Goal: Task Accomplishment & Management: Manage account settings

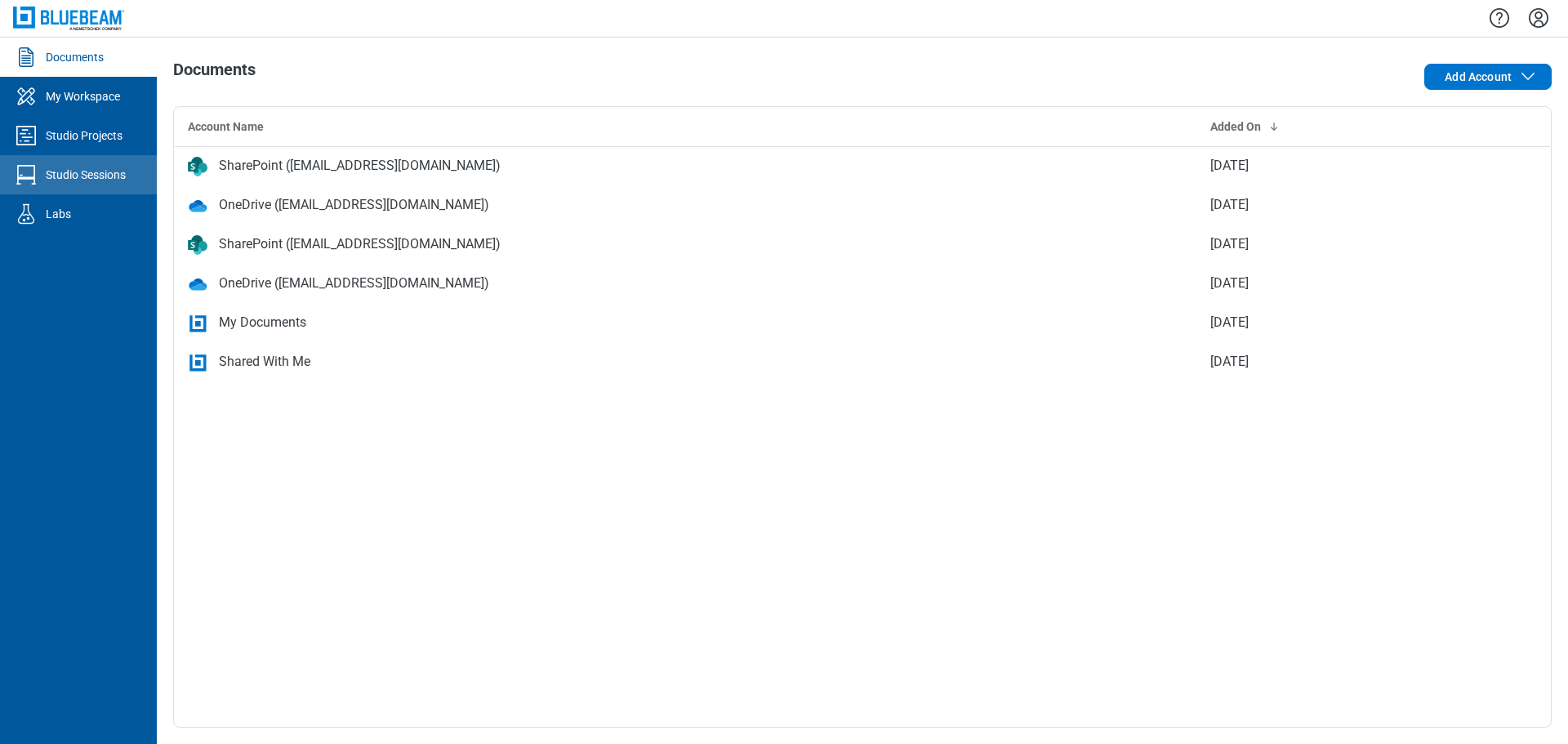
click at [97, 171] on div "Studio Sessions" at bounding box center [86, 175] width 80 height 17
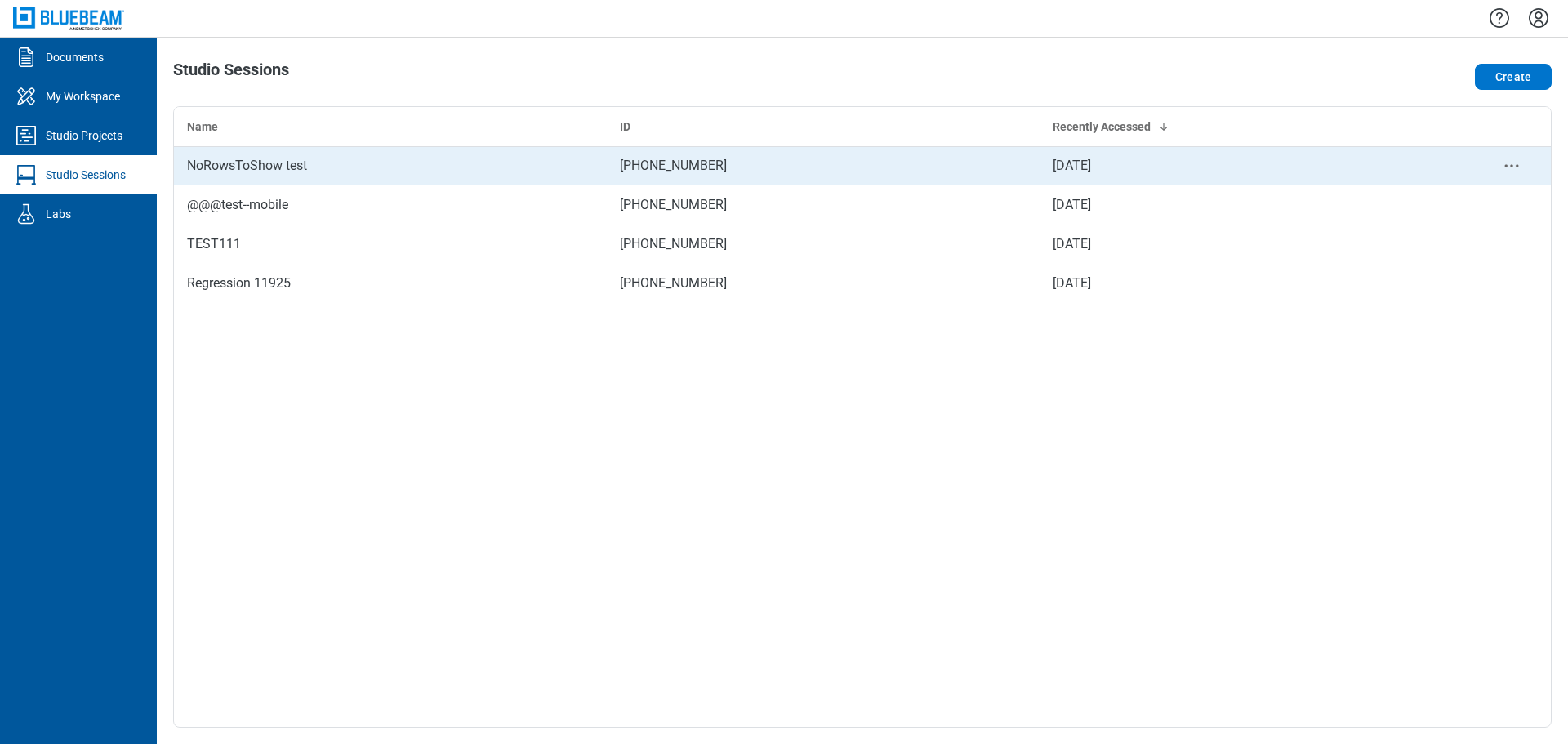
click at [251, 182] on td "NoRowsToShow test" at bounding box center [390, 165] width 433 height 39
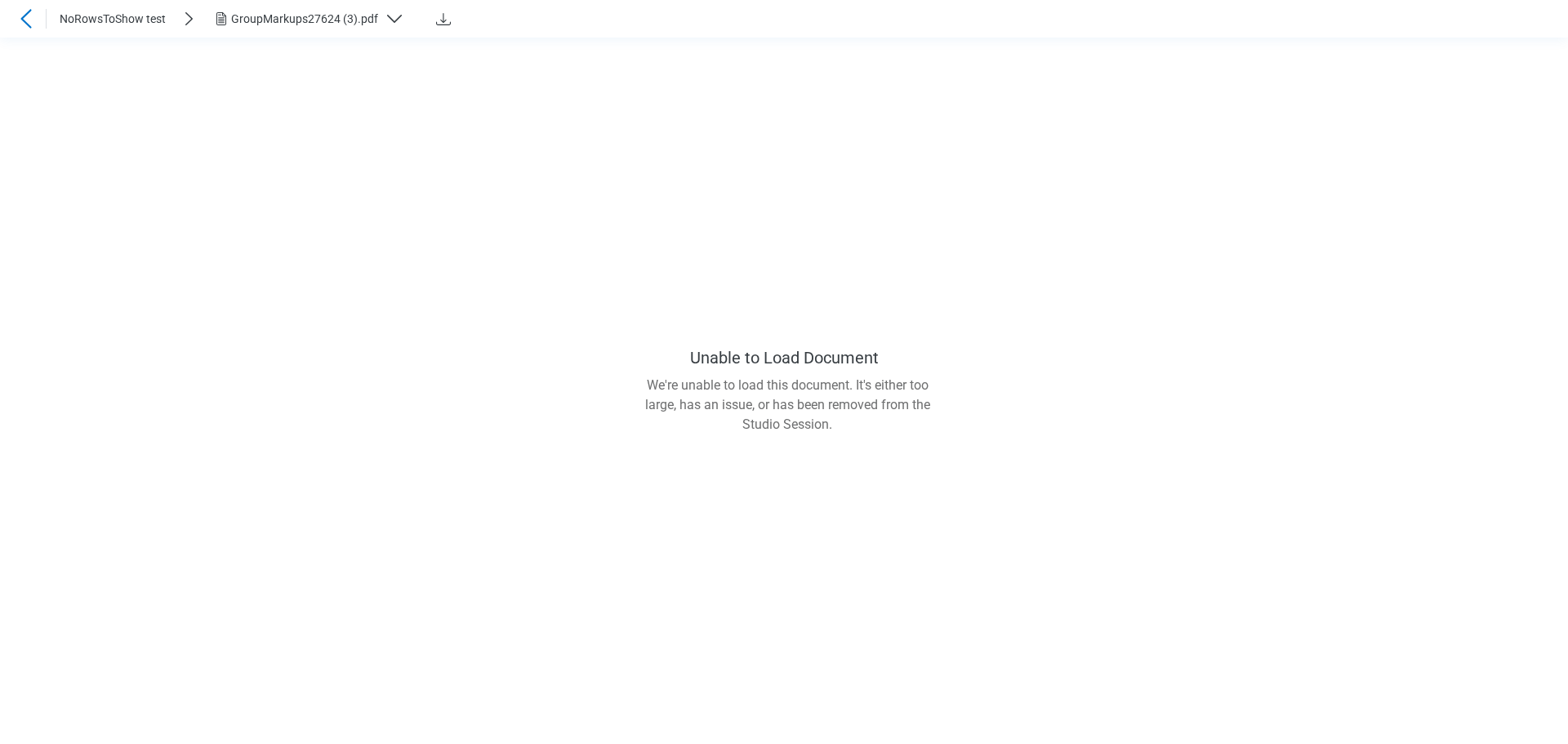
click at [35, 17] on icon at bounding box center [26, 18] width 19 height 19
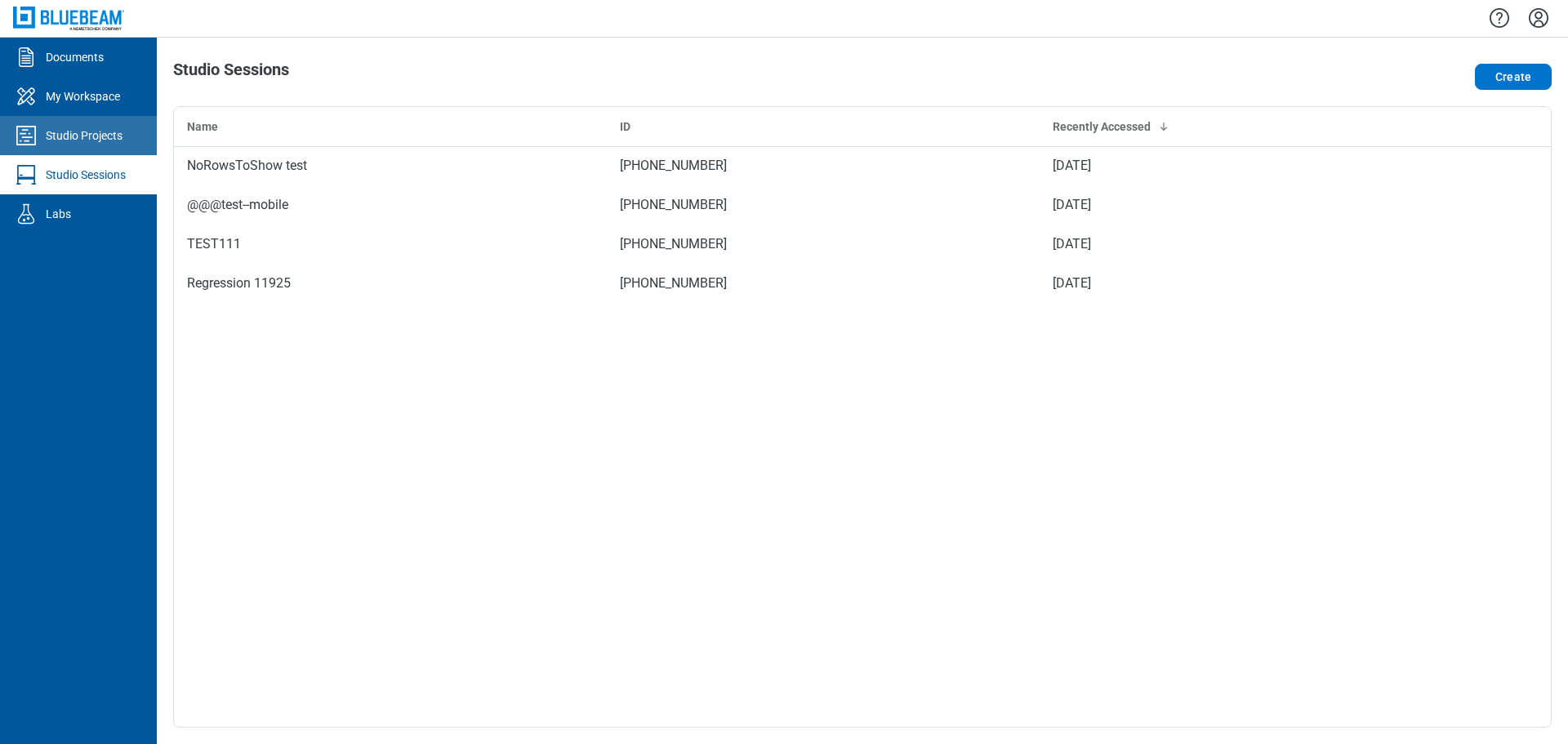
click at [86, 136] on div "Studio Projects" at bounding box center [84, 135] width 77 height 17
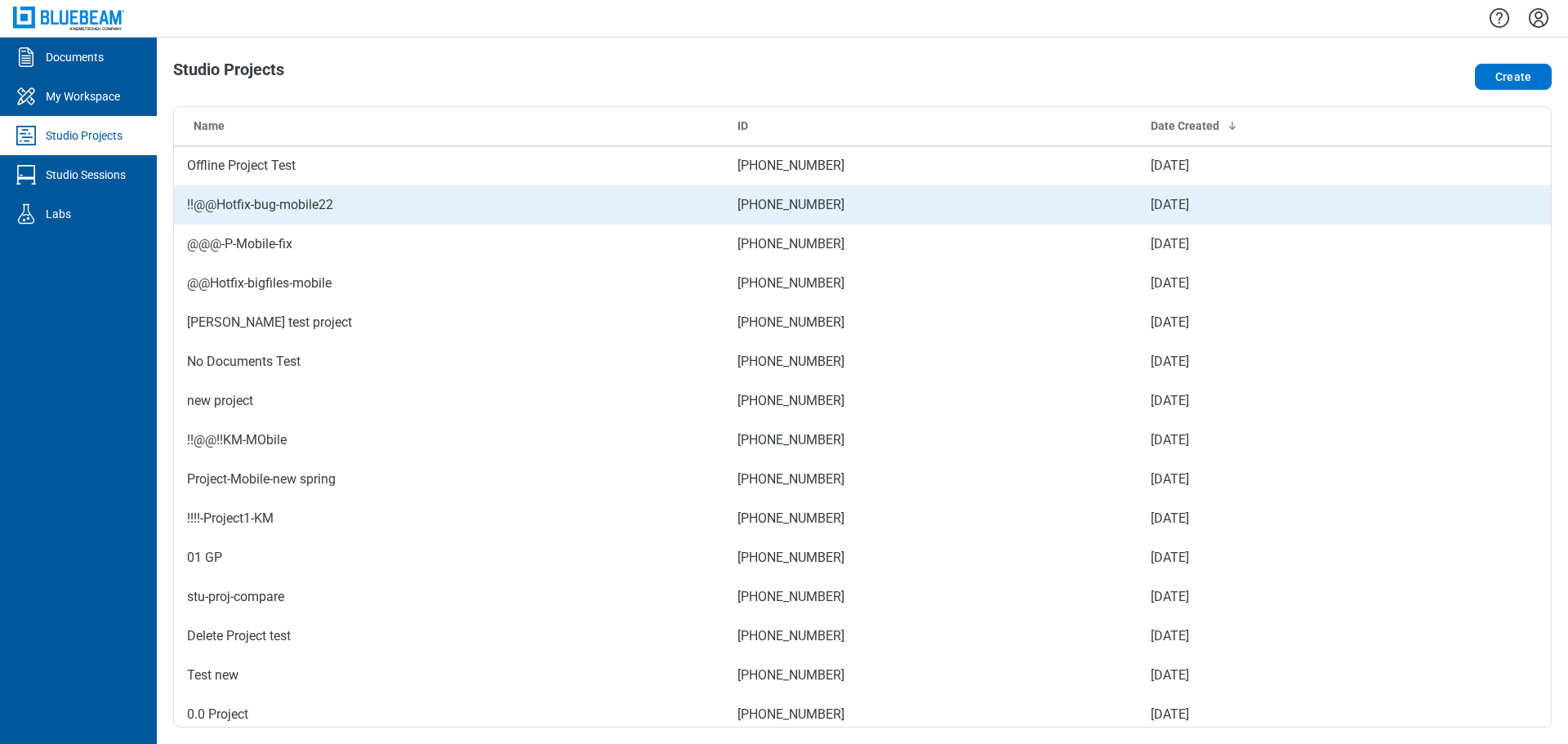
click at [306, 213] on td "!!@@Hotfix-bug-mobile22" at bounding box center [449, 204] width 551 height 39
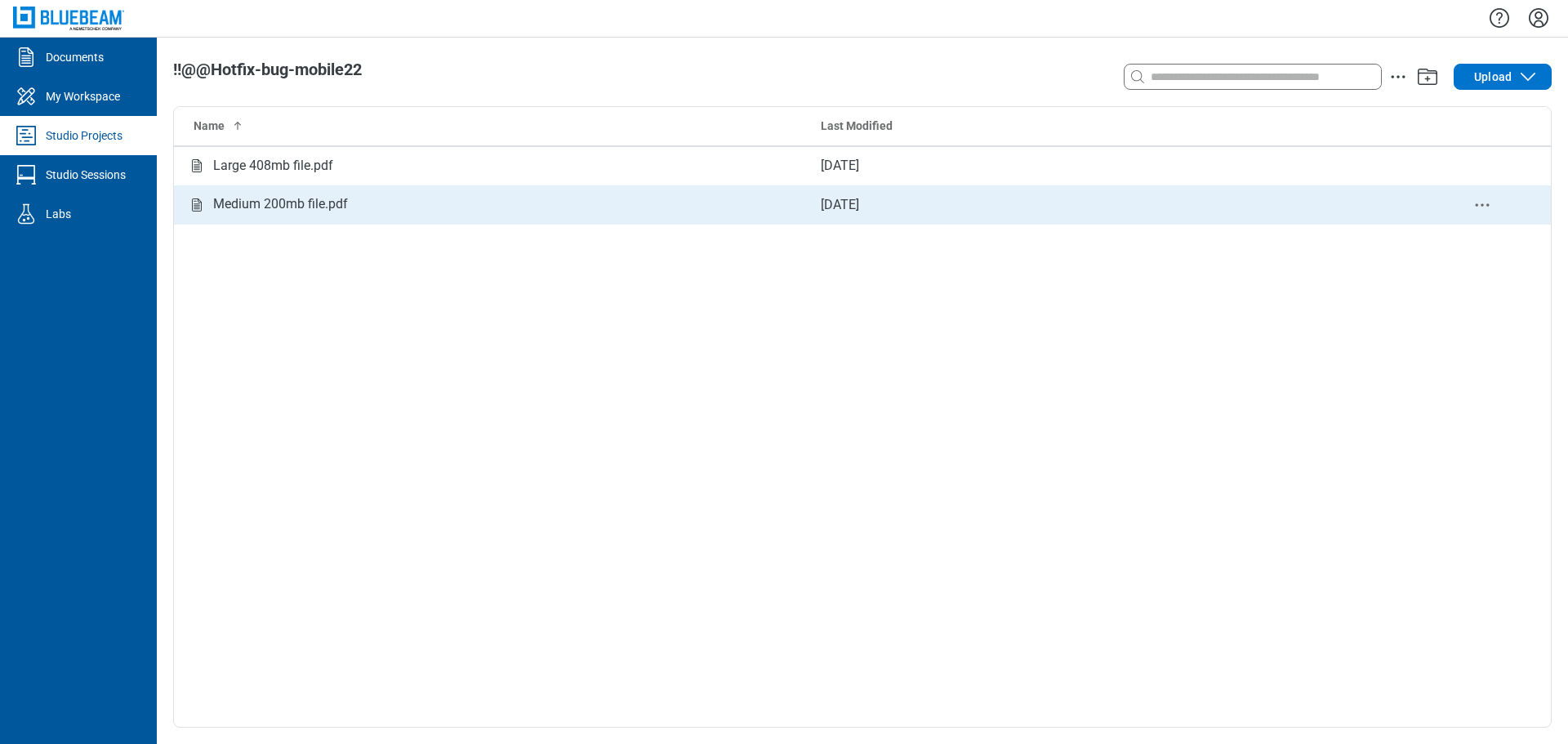
click at [349, 215] on div "Medium 200mb file.pdf" at bounding box center [491, 204] width 608 height 20
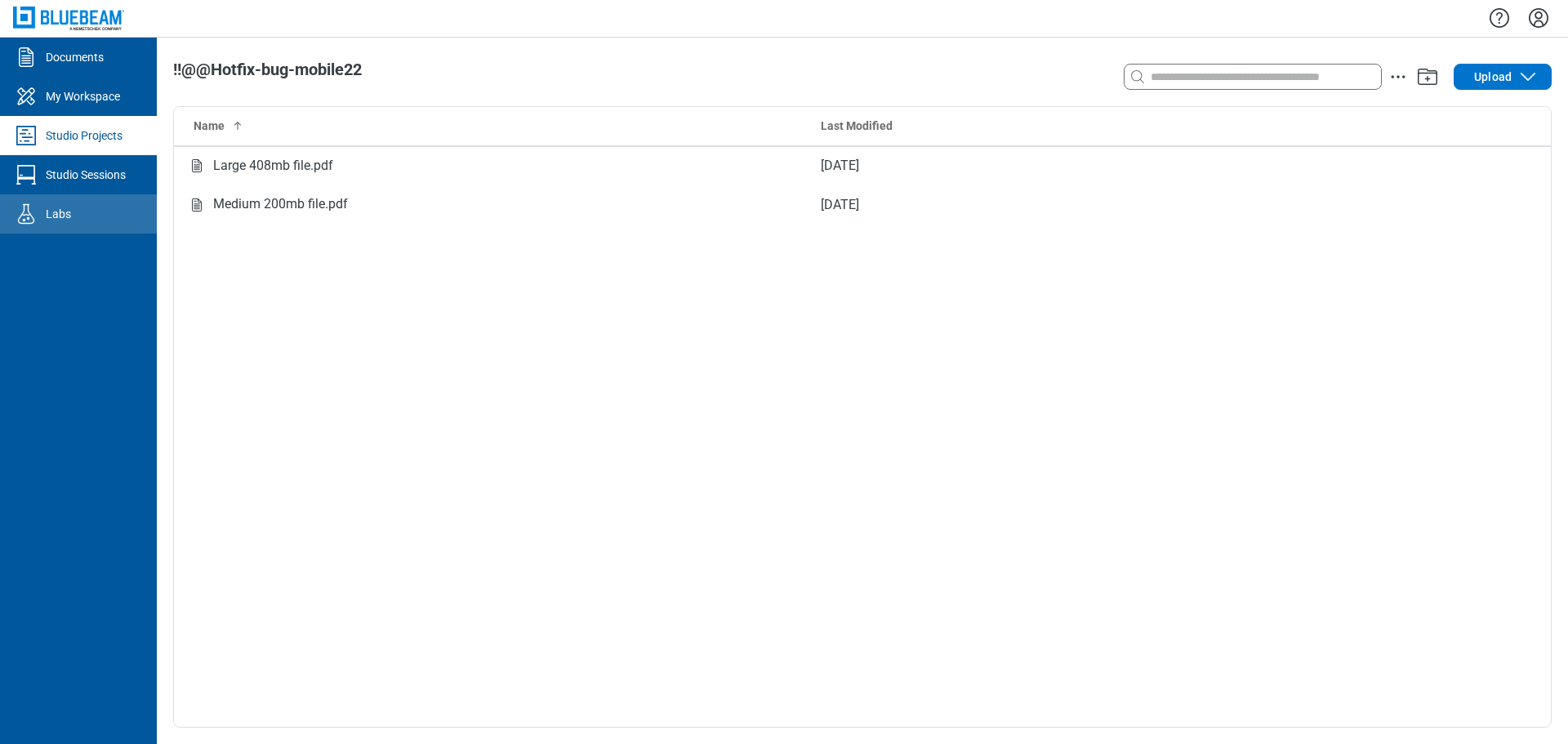
click at [103, 208] on link "Labs" at bounding box center [79, 214] width 157 height 39
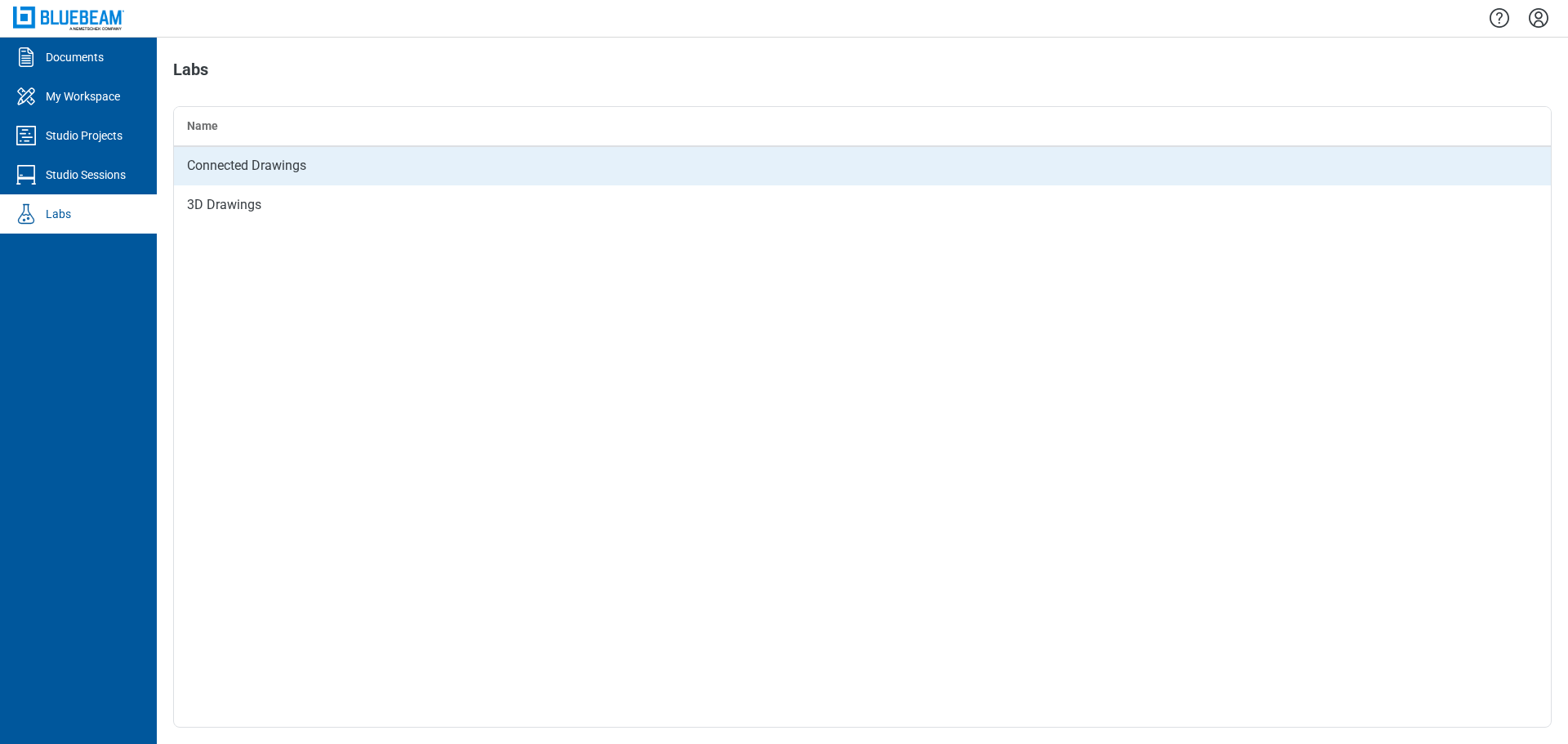
click at [457, 170] on td "Connected Drawings" at bounding box center [862, 165] width 1377 height 39
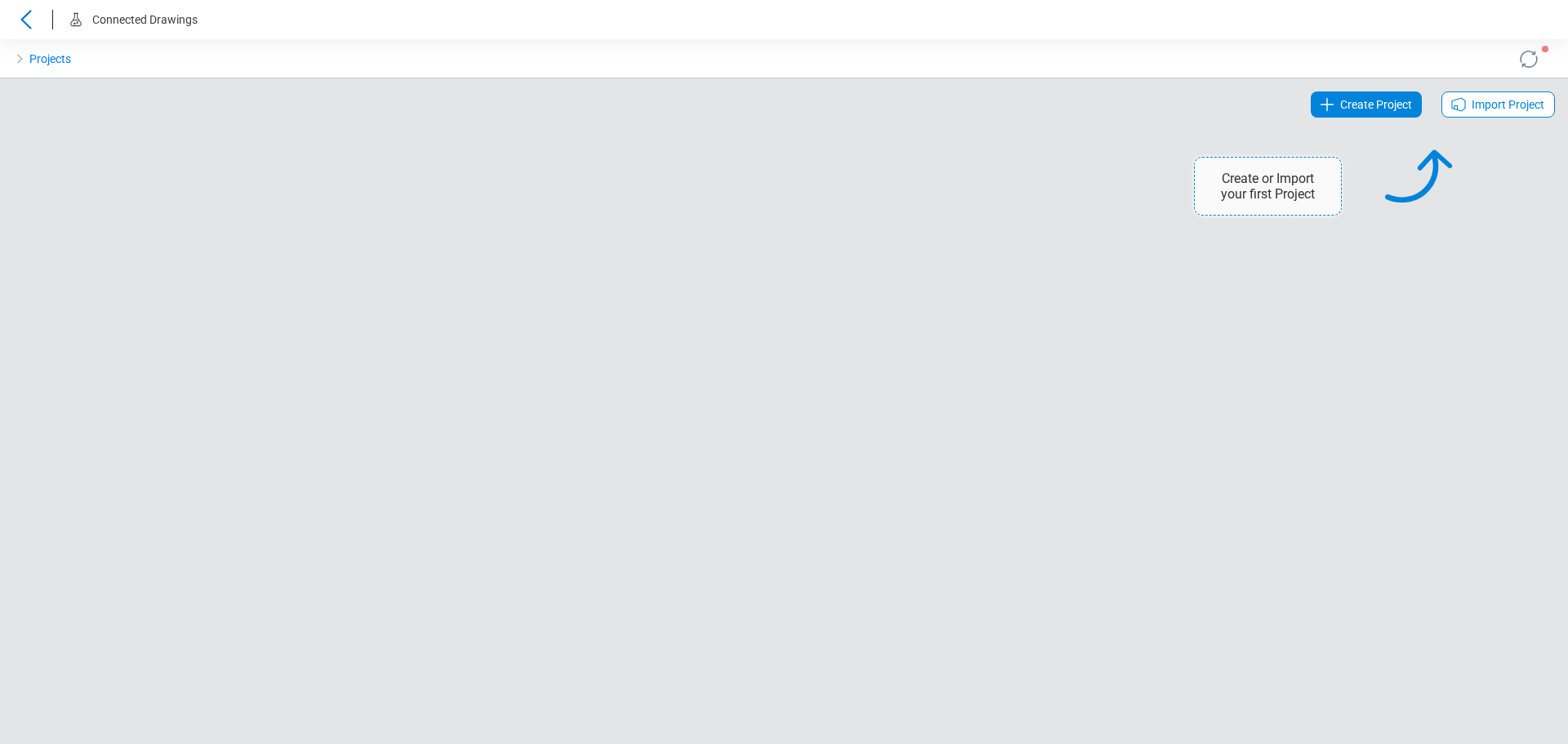
click at [39, 22] on header "Connected Drawings" at bounding box center [784, 19] width 1568 height 39
click at [31, 17] on icon at bounding box center [26, 19] width 26 height 19
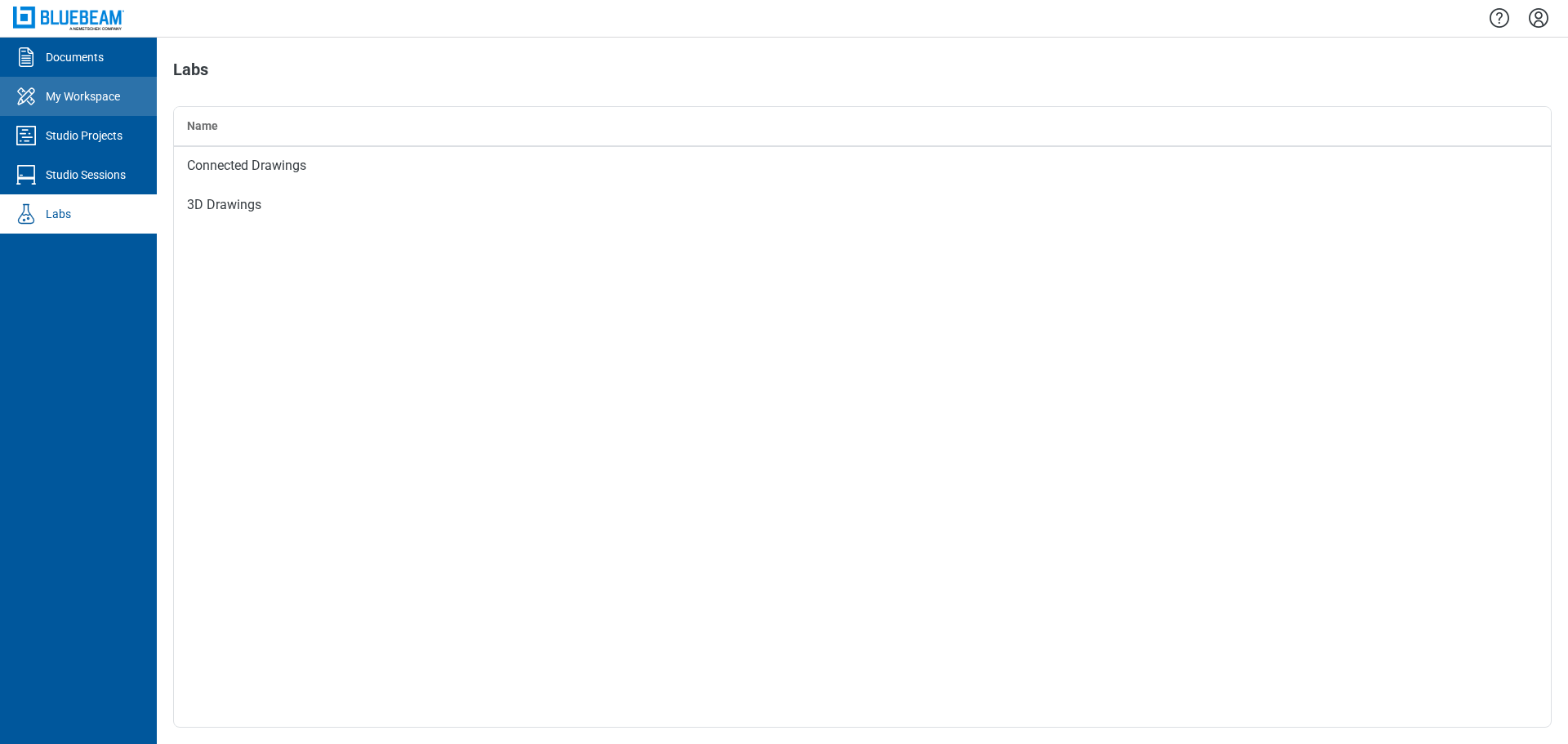
click at [98, 93] on div "My Workspace" at bounding box center [82, 96] width 74 height 17
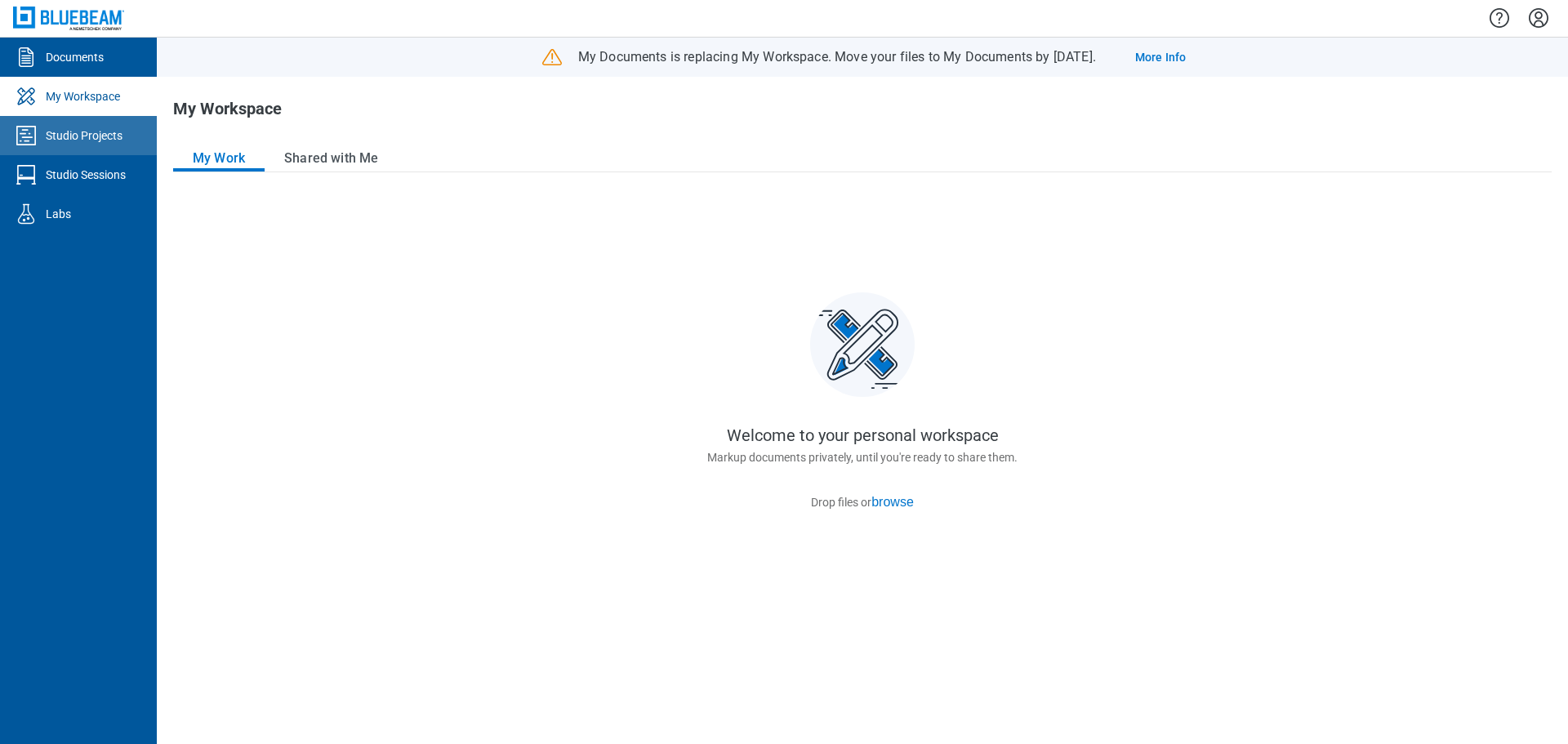
click at [82, 140] on div "Studio Projects" at bounding box center [84, 135] width 77 height 17
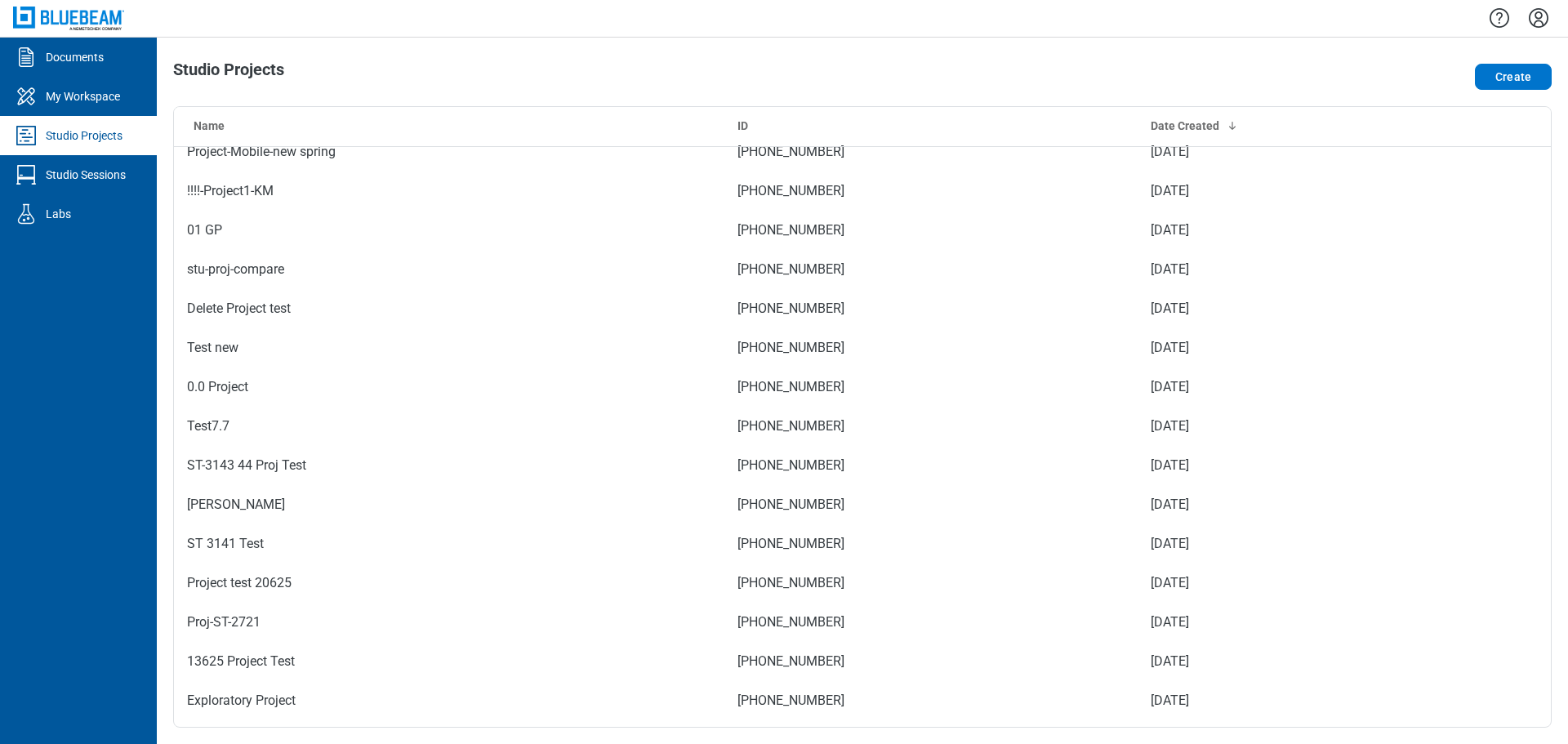
scroll to position [327, 0]
click at [123, 149] on link "Studio Projects" at bounding box center [79, 135] width 157 height 39
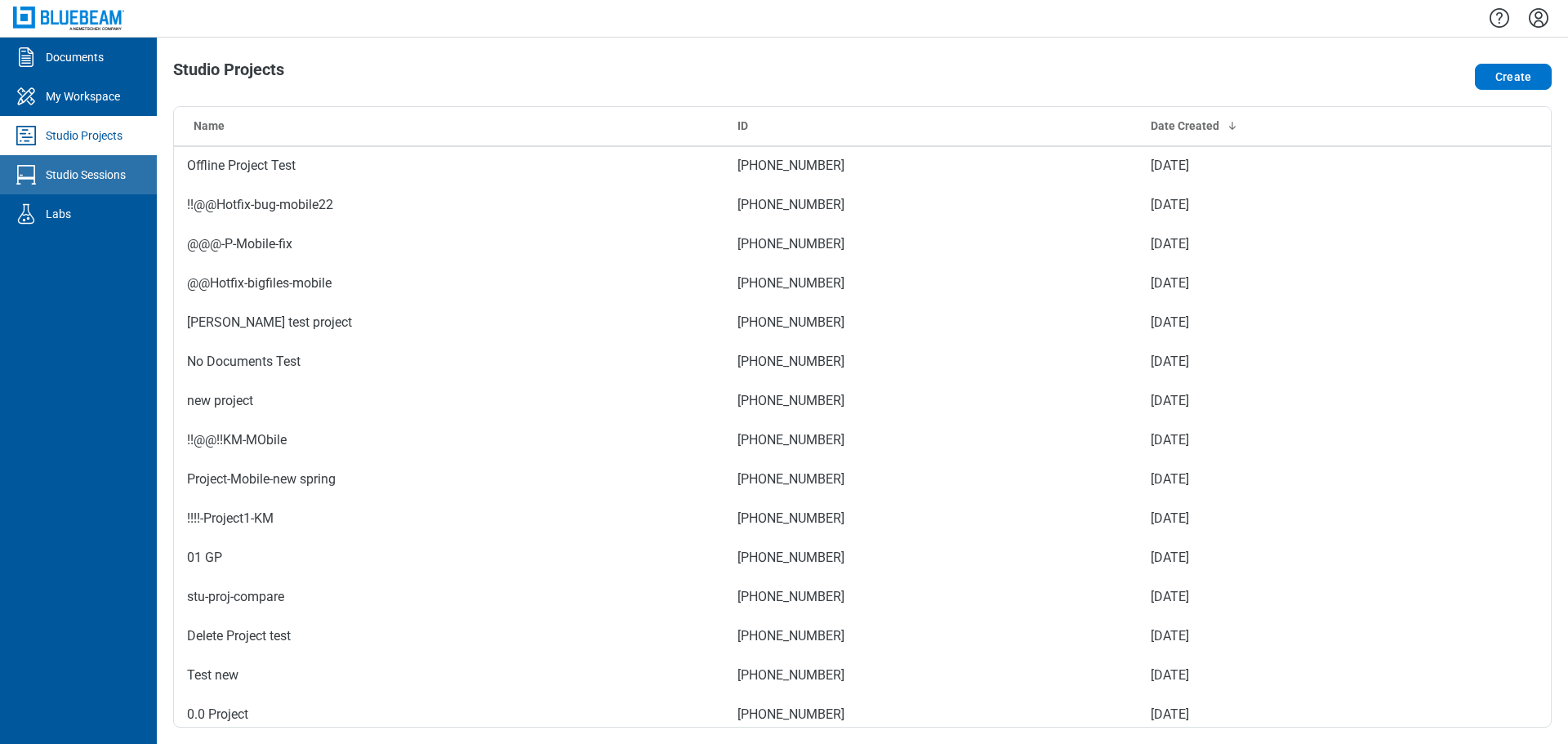
click at [113, 177] on div "Studio Sessions" at bounding box center [86, 175] width 80 height 17
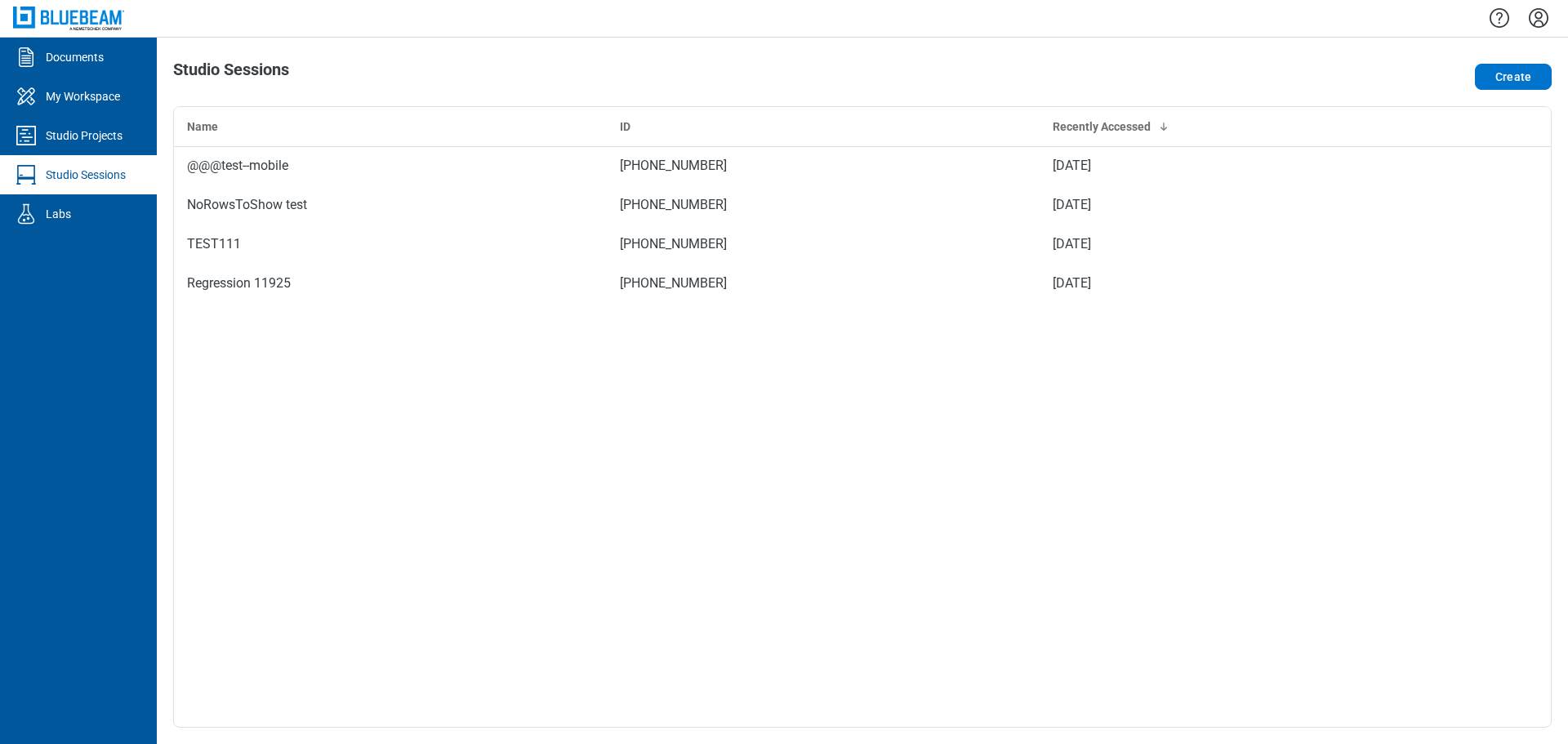
click at [1535, 22] on icon "Settings" at bounding box center [1539, 18] width 26 height 26
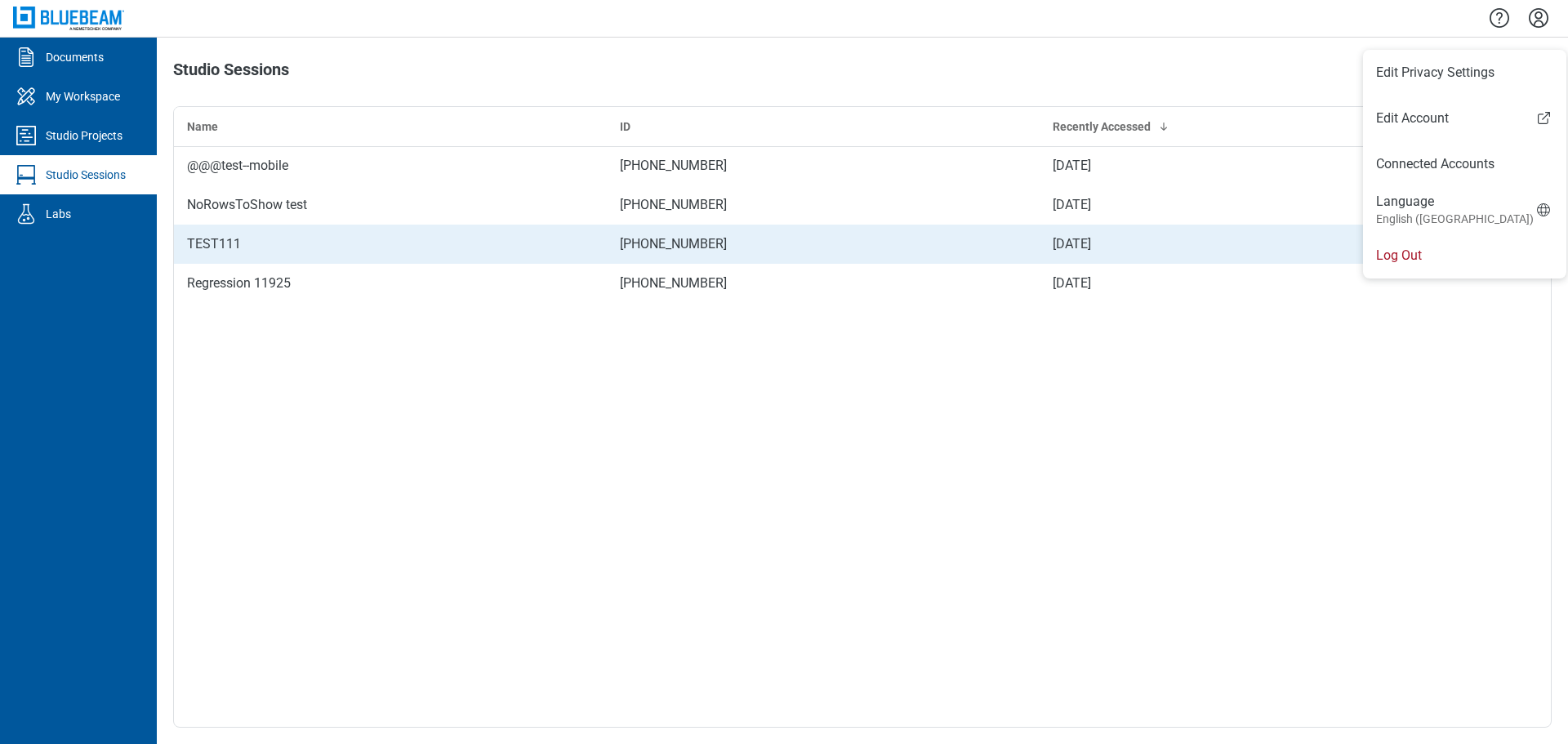
drag, startPoint x: 1468, startPoint y: 256, endPoint x: 1461, endPoint y: 260, distance: 8.1
click at [1468, 256] on li "Log Out" at bounding box center [1465, 256] width 203 height 45
